Goal: Check status: Check status

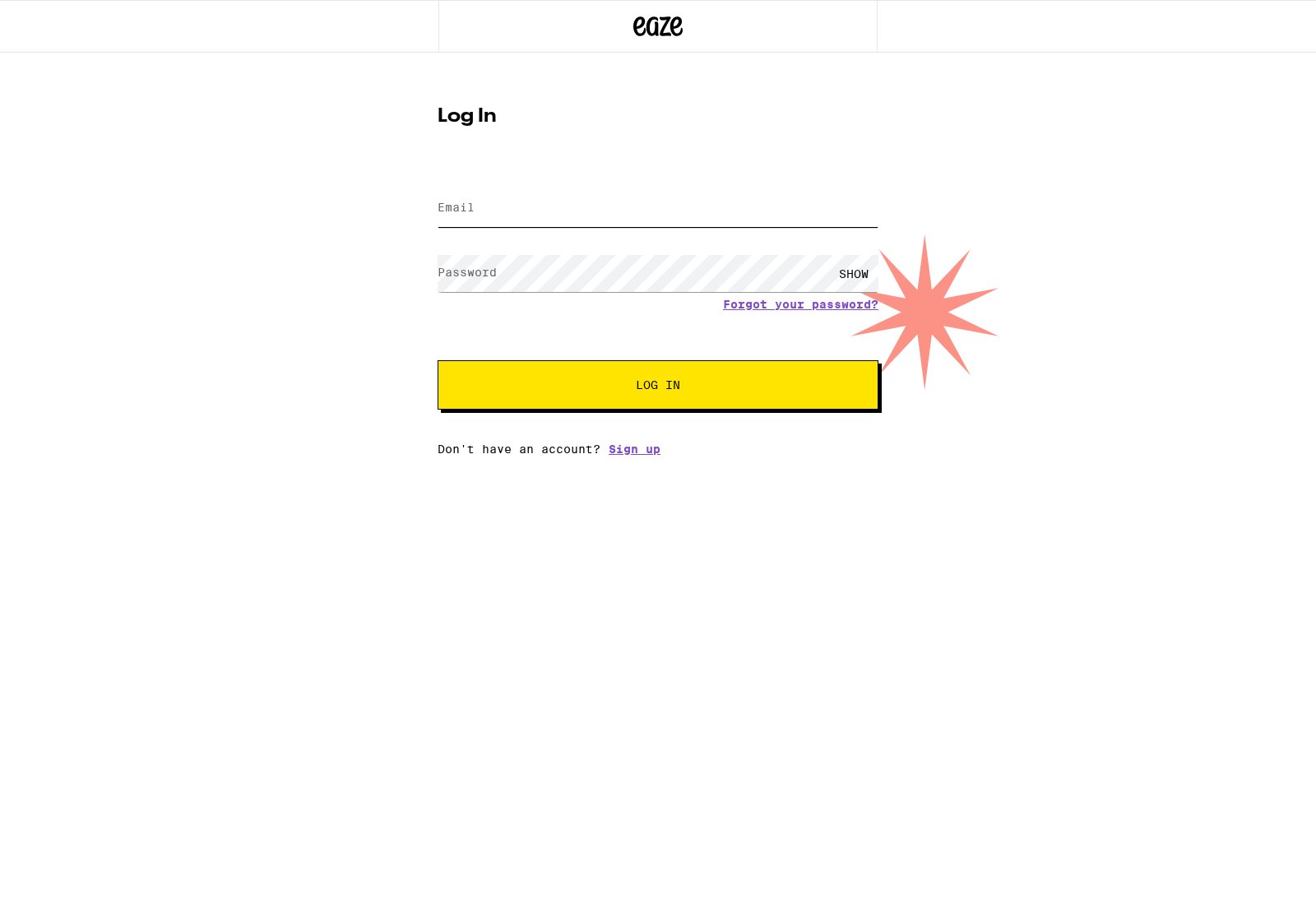
click at [682, 202] on input "Email" at bounding box center [658, 209] width 441 height 37
type input "conor.b.cunningham@gmail.com"
click at [658, 387] on button "Log In" at bounding box center [658, 385] width 441 height 49
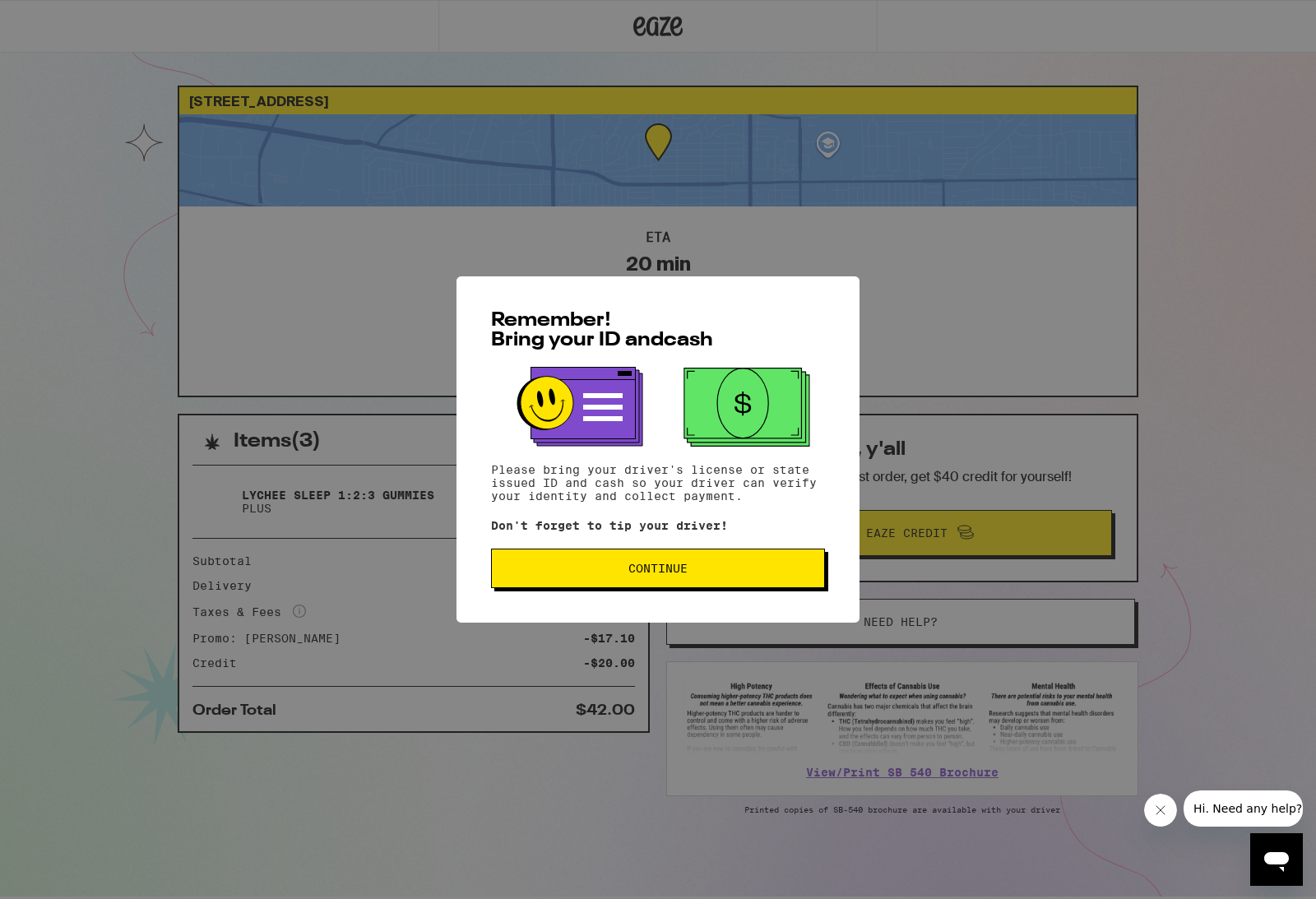
click at [664, 582] on button "Continue" at bounding box center [658, 568] width 334 height 39
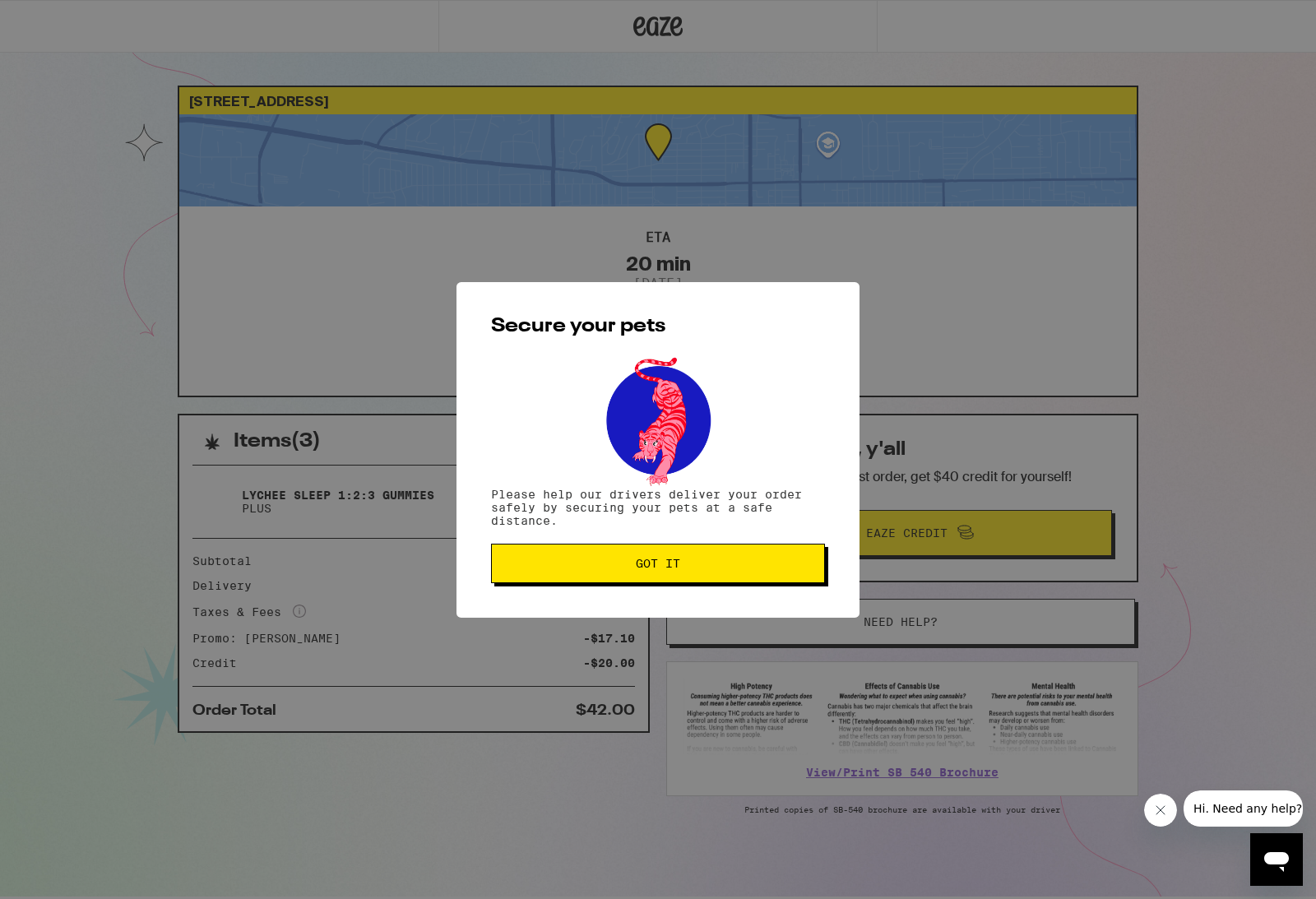
click at [664, 576] on button "Got it" at bounding box center [658, 563] width 334 height 39
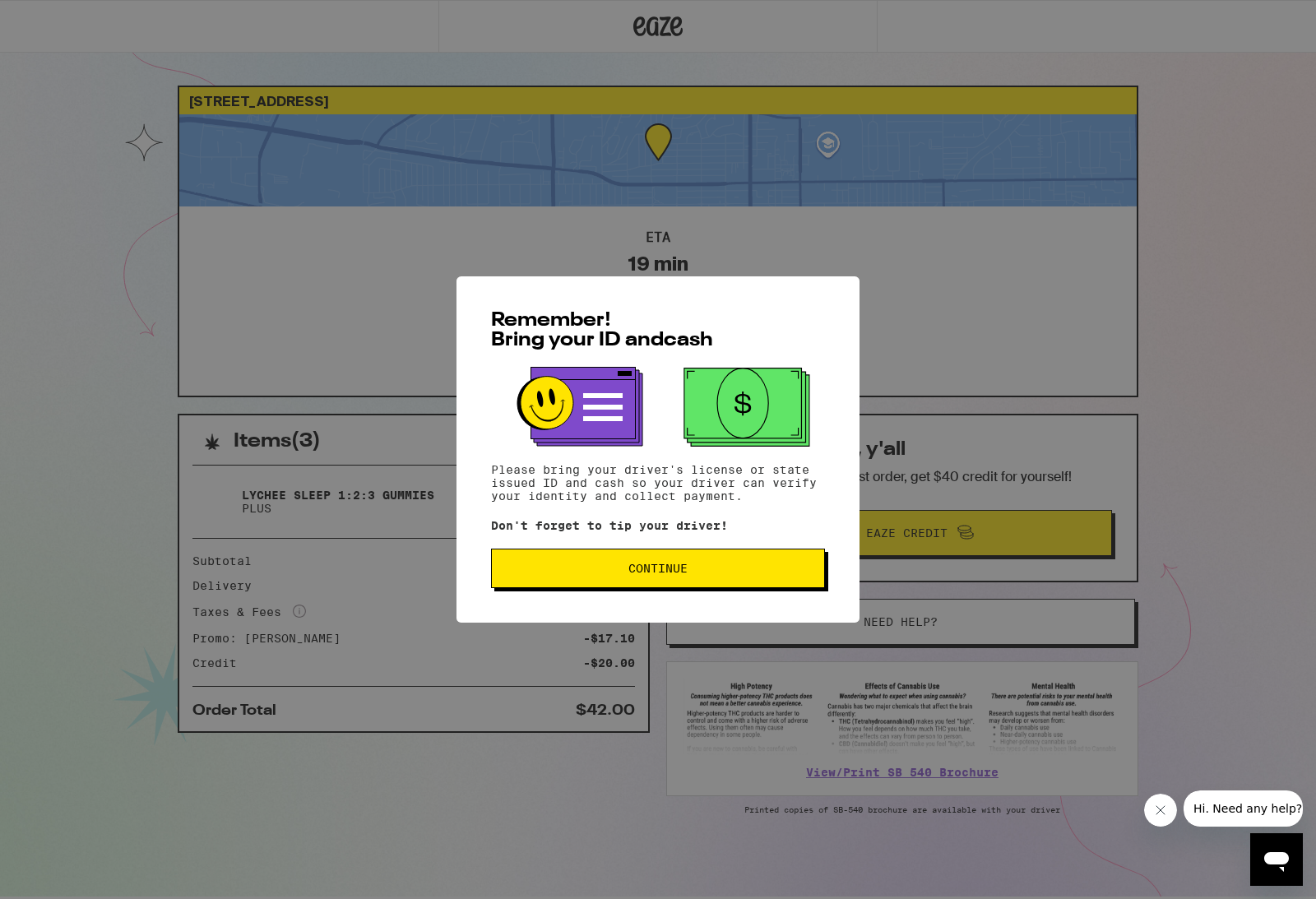
click at [687, 562] on button "Continue" at bounding box center [658, 568] width 334 height 39
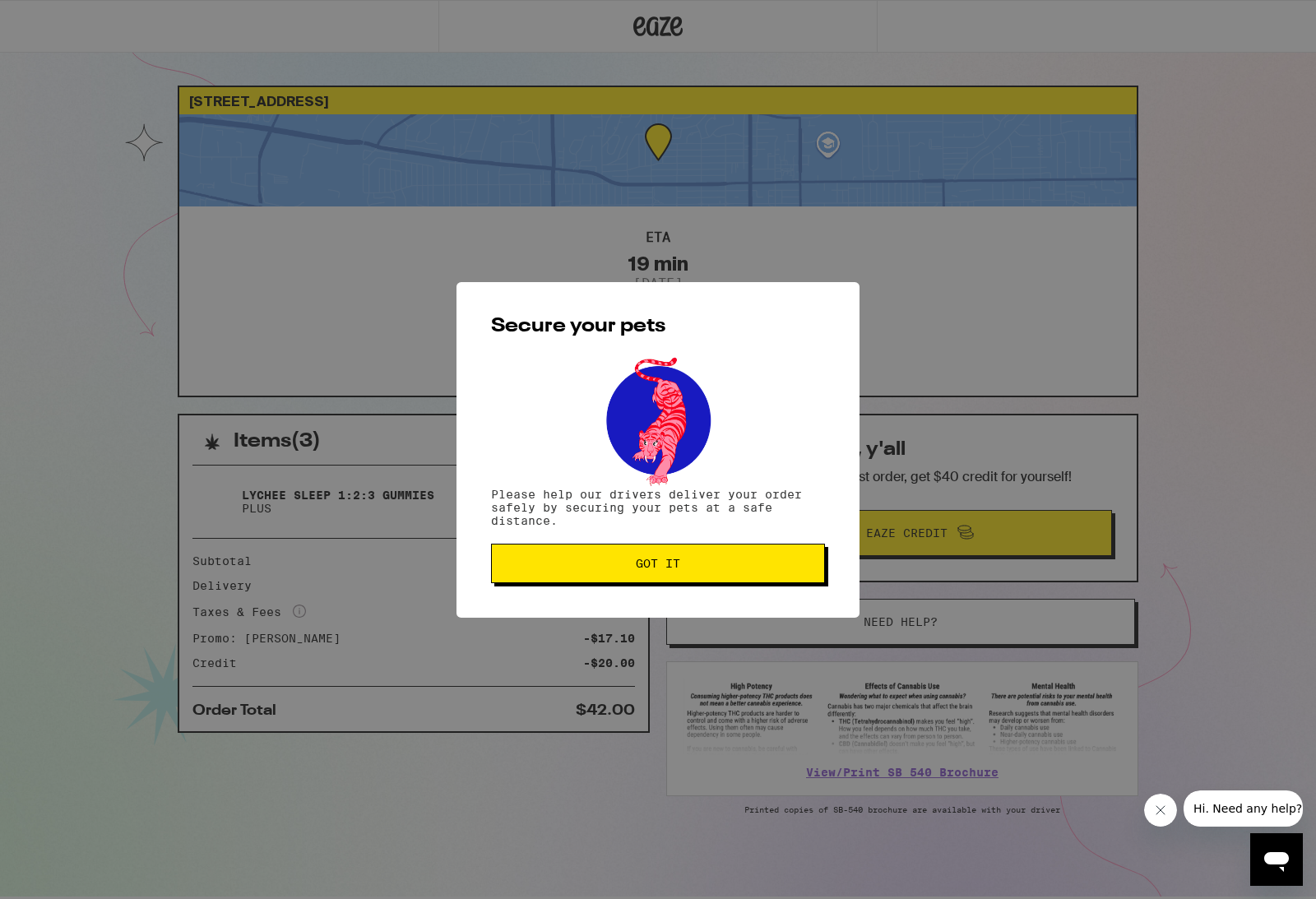
click at [719, 574] on button "Got it" at bounding box center [658, 563] width 334 height 39
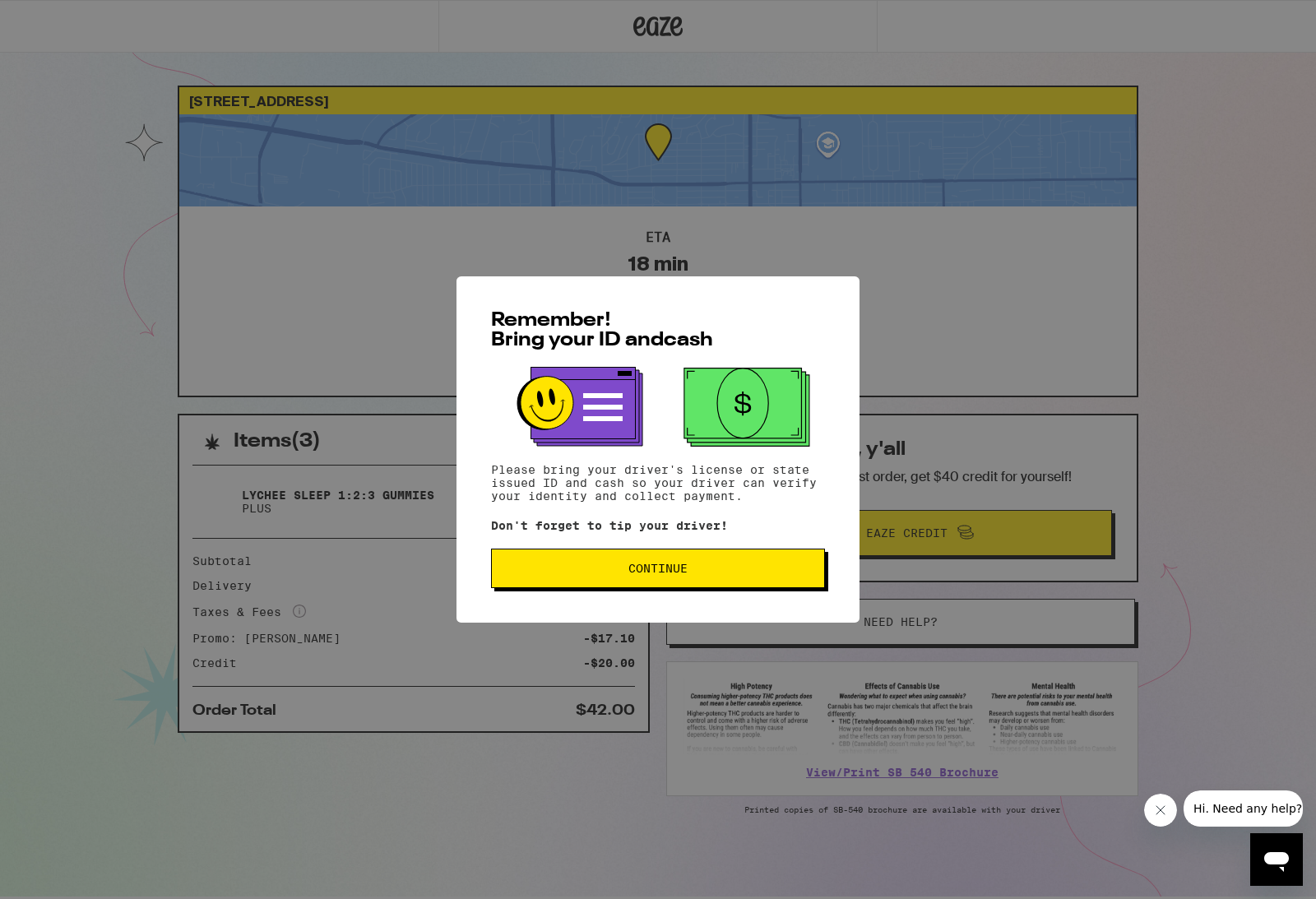
click at [730, 574] on span "Continue" at bounding box center [658, 568] width 306 height 12
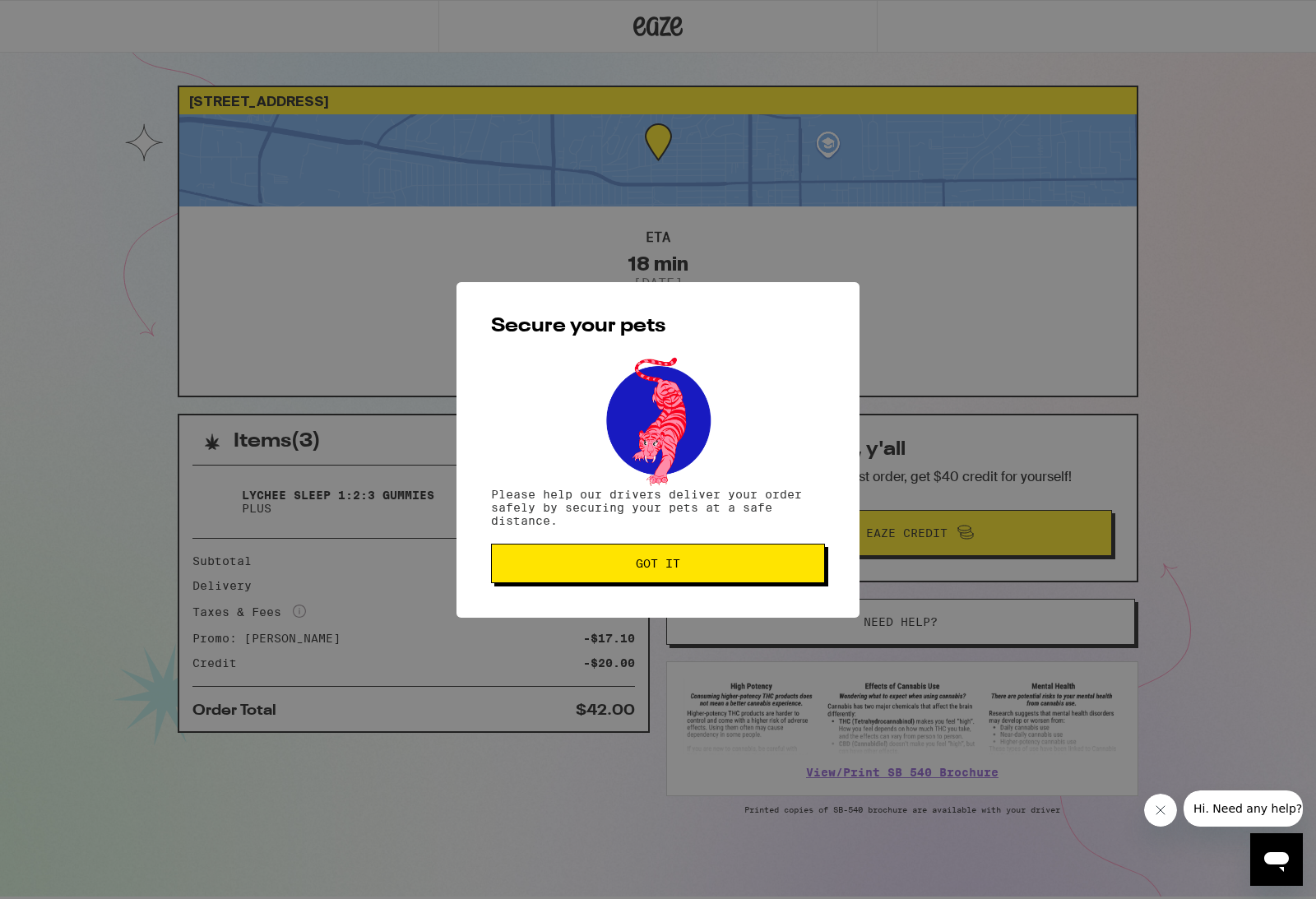
click at [730, 576] on button "Got it" at bounding box center [658, 563] width 334 height 39
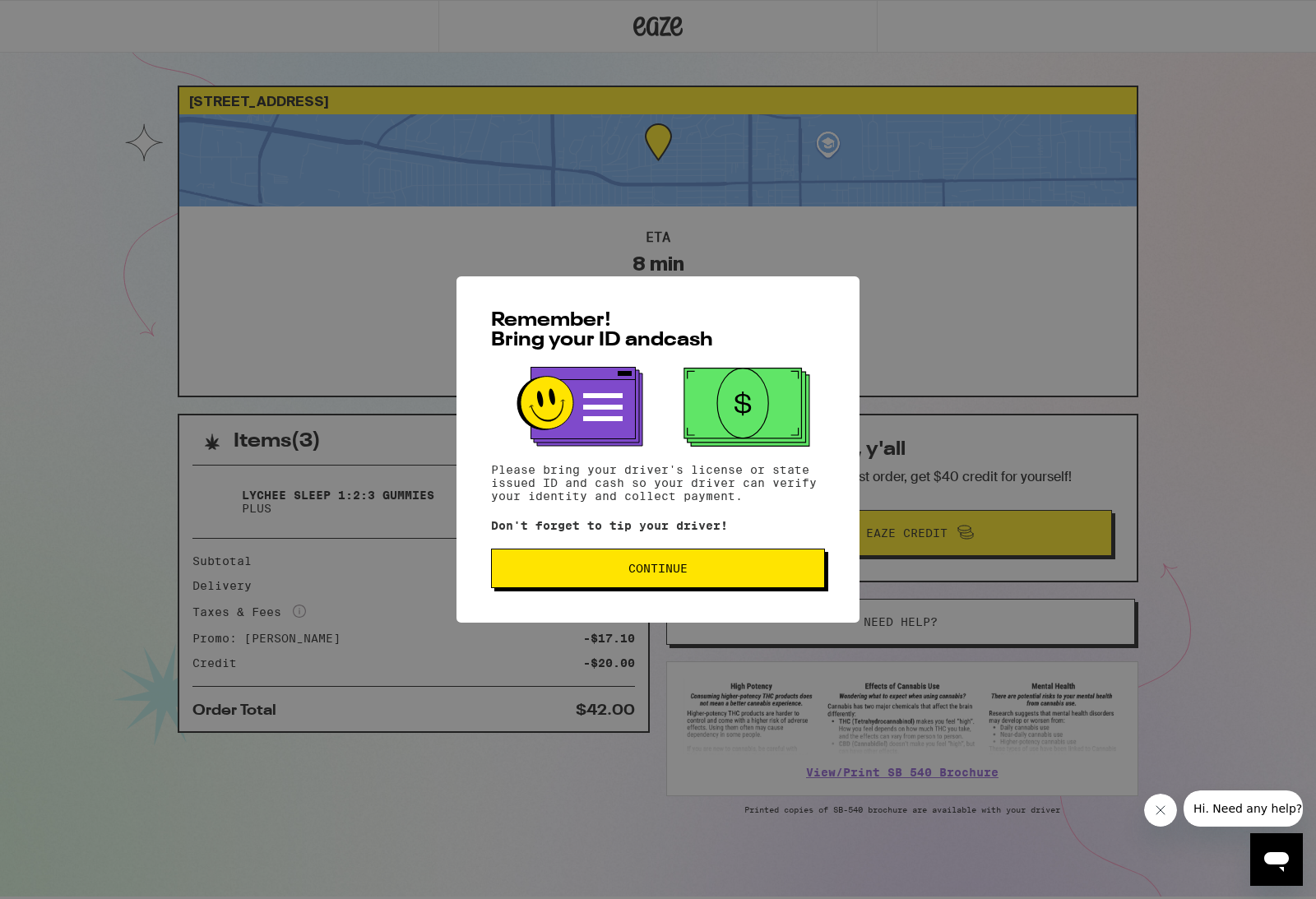
click at [712, 574] on span "Continue" at bounding box center [658, 568] width 306 height 12
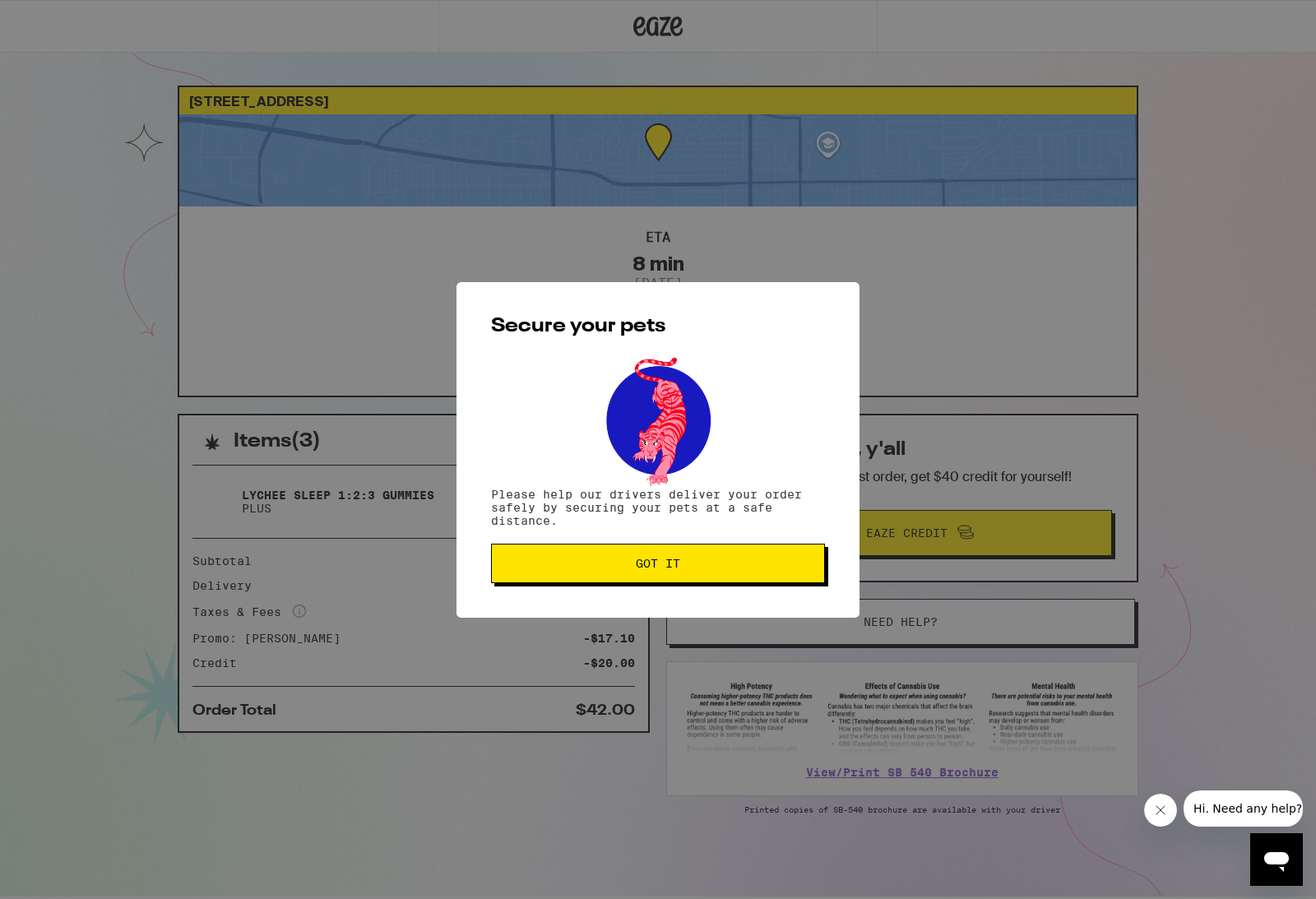
click at [712, 576] on button "Got it" at bounding box center [658, 563] width 334 height 39
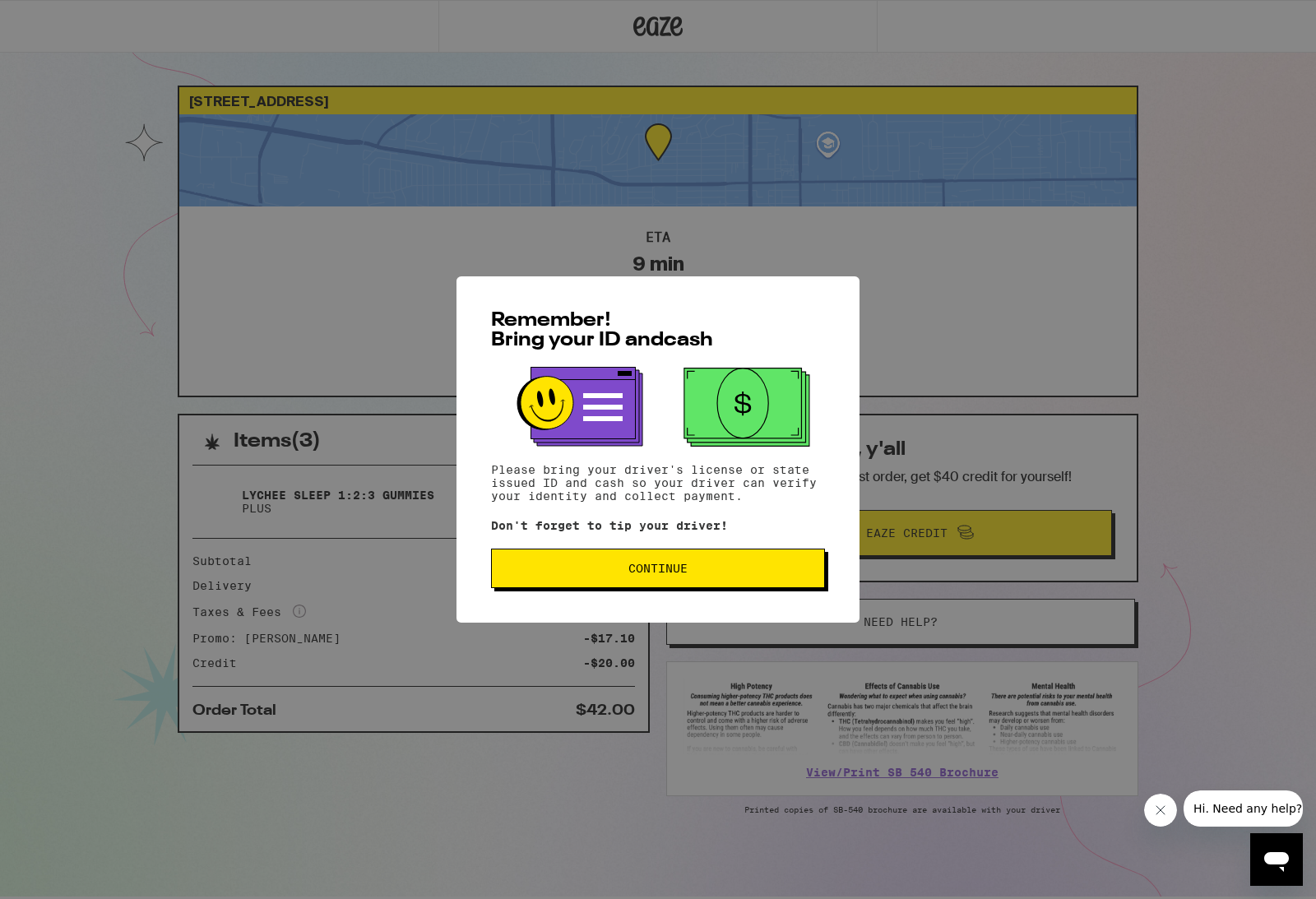
click at [694, 567] on span "Continue" at bounding box center [658, 568] width 306 height 12
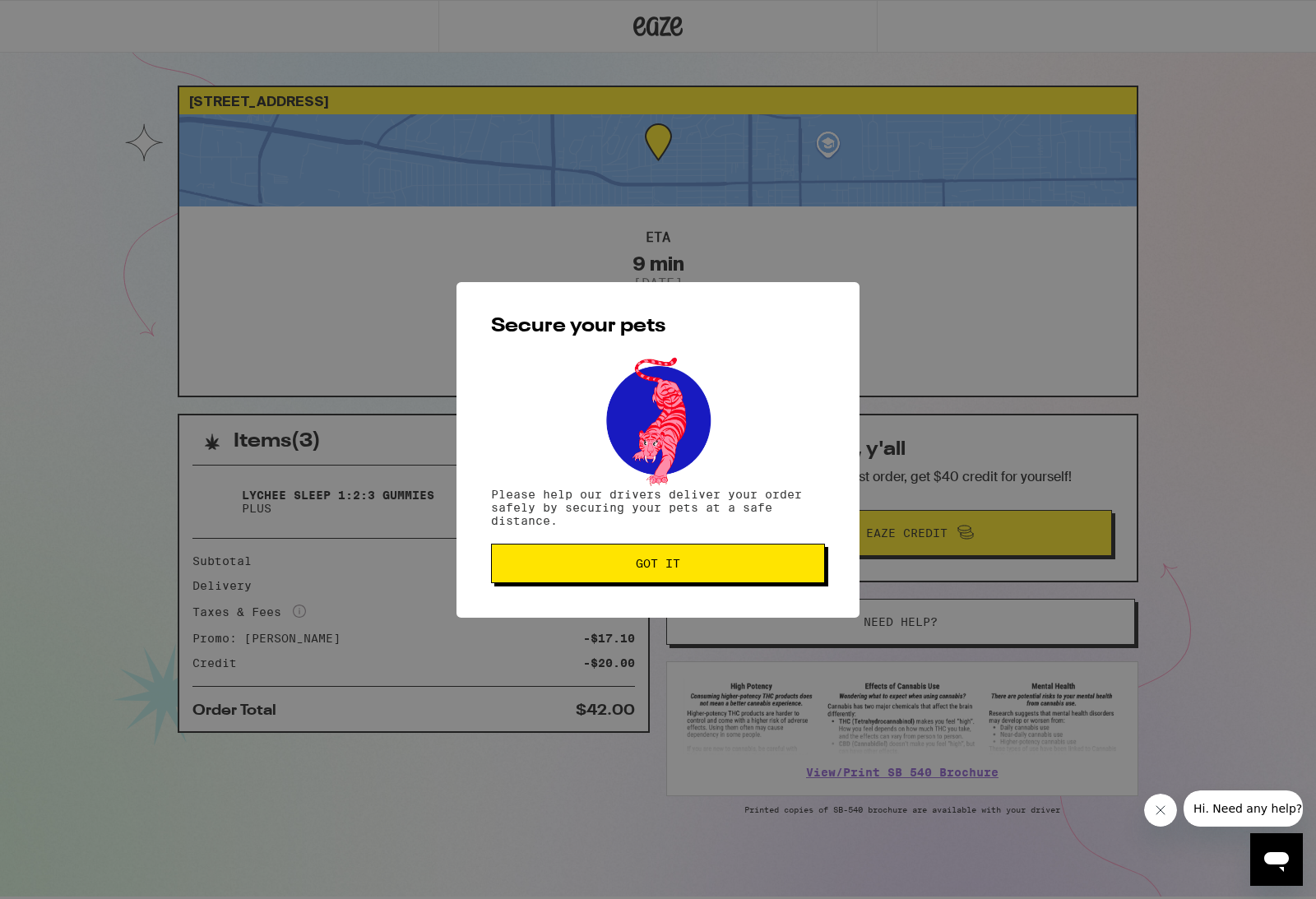
click at [694, 577] on button "Got it" at bounding box center [658, 563] width 334 height 39
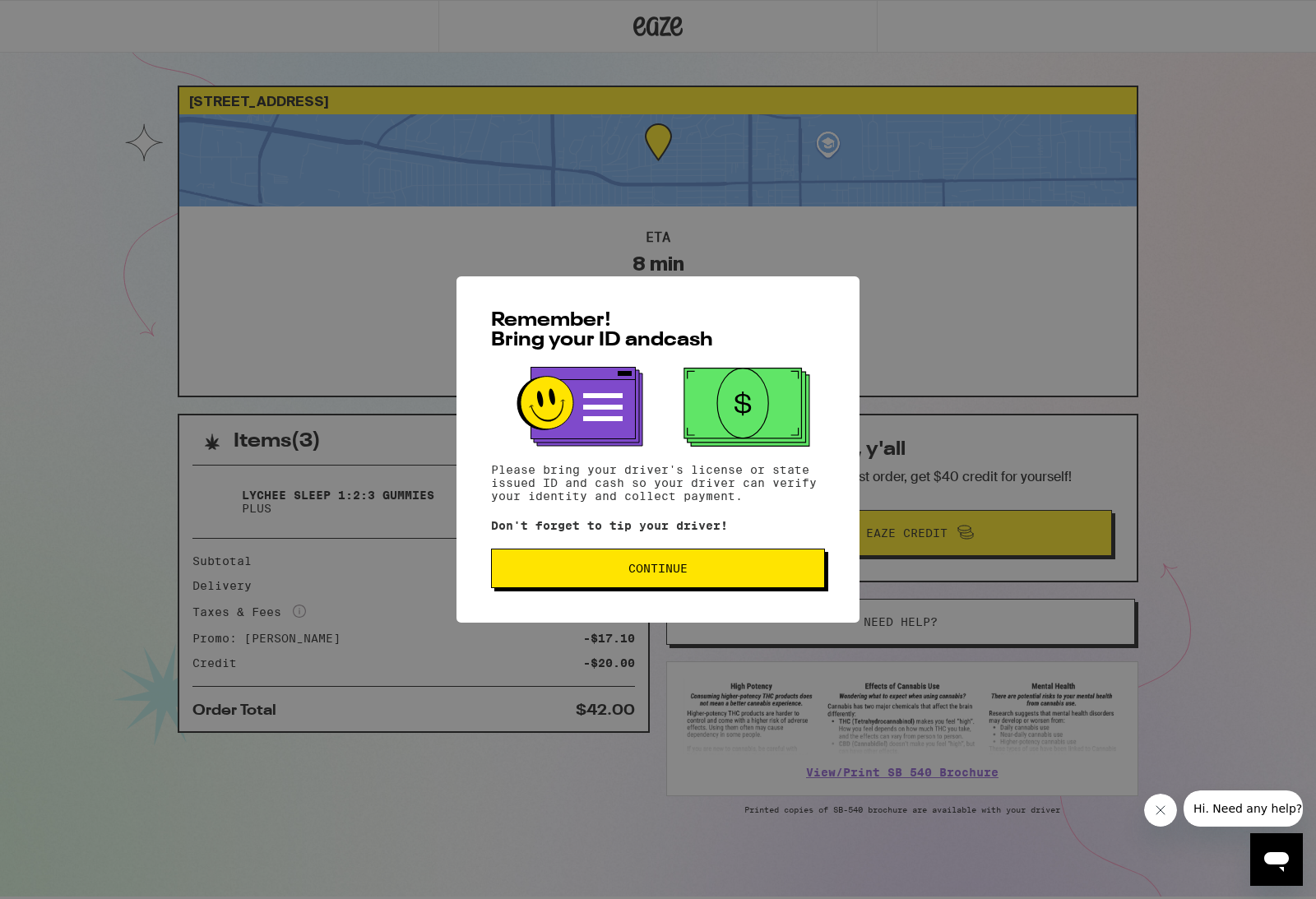
click at [629, 574] on span "Continue" at bounding box center [658, 568] width 60 height 12
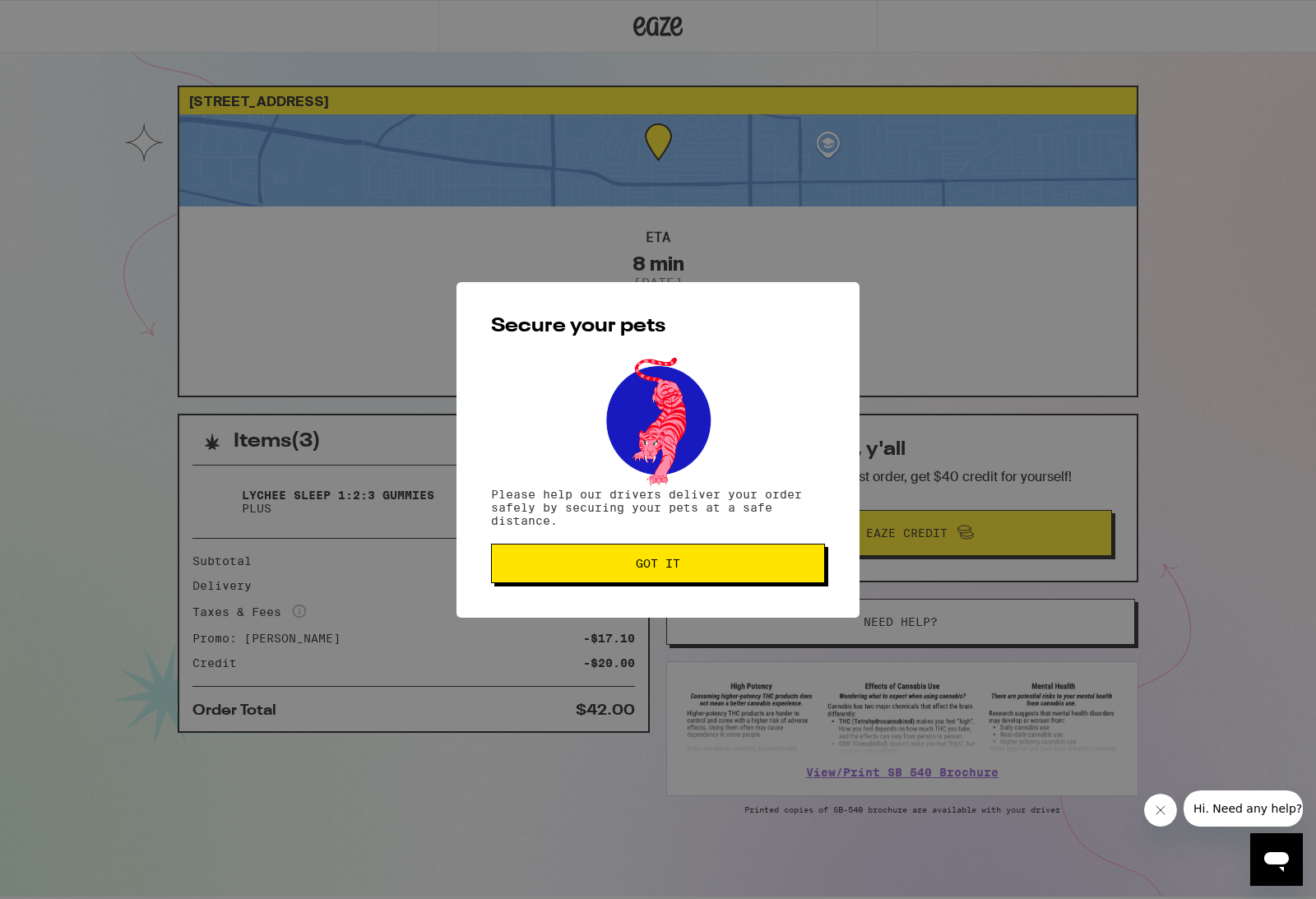
click at [629, 580] on button "Got it" at bounding box center [658, 563] width 334 height 39
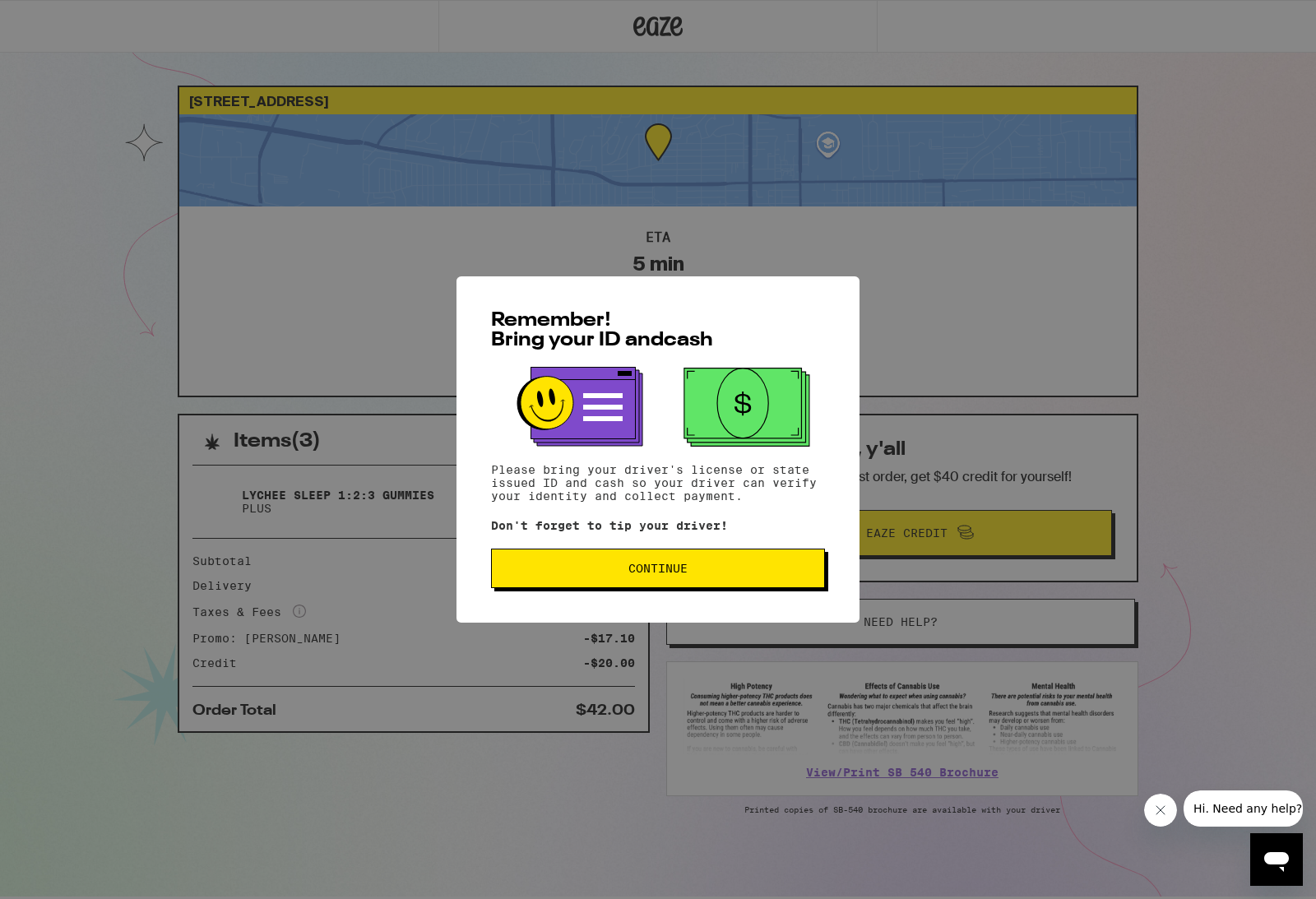
click at [709, 573] on span "Continue" at bounding box center [658, 568] width 306 height 12
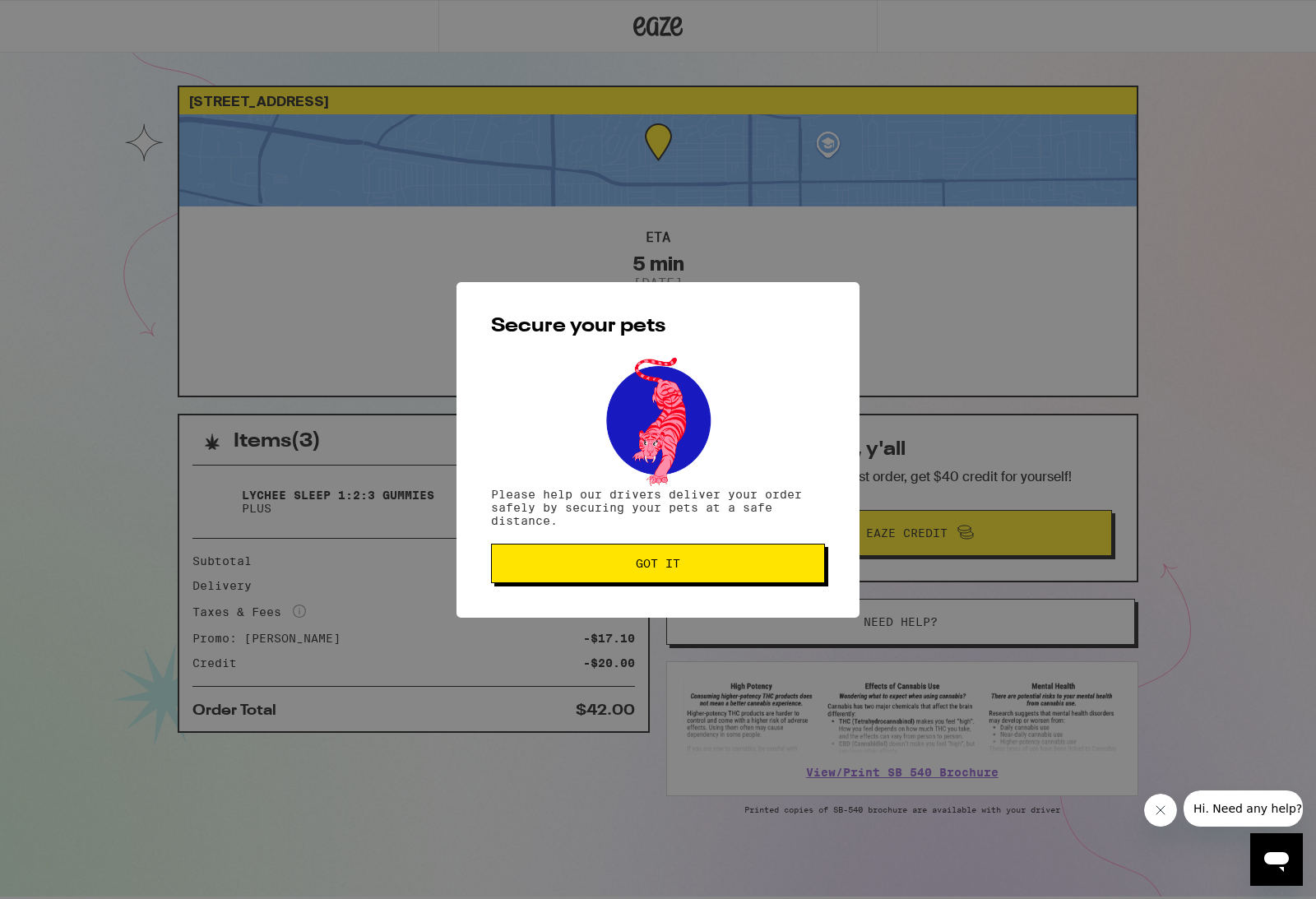
click at [709, 573] on button "Got it" at bounding box center [658, 563] width 334 height 39
